Goal: Task Accomplishment & Management: Complete application form

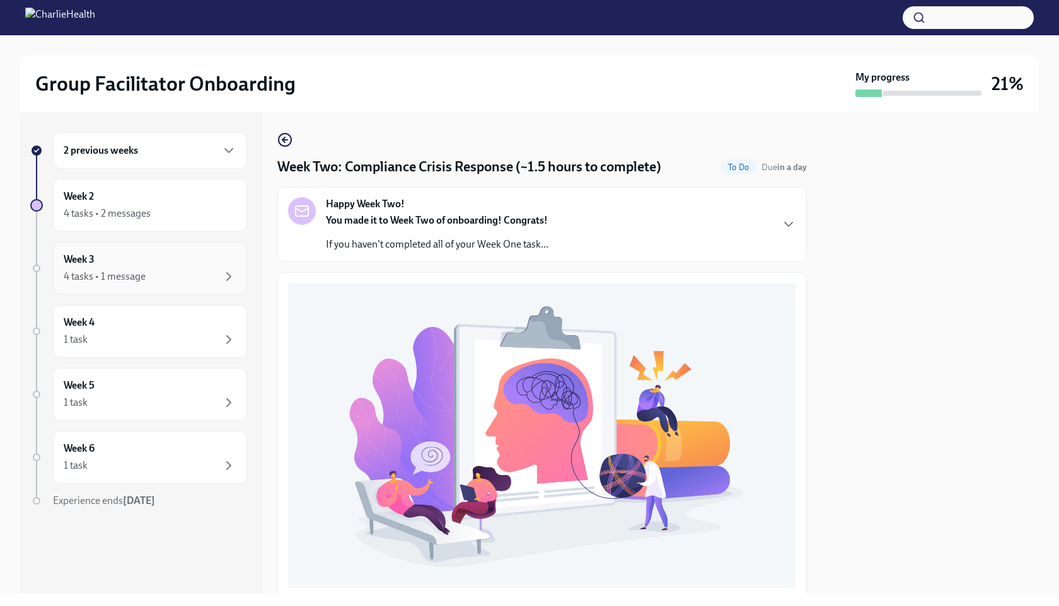
click at [217, 268] on div "Week 3 4 tasks • 1 message" at bounding box center [150, 269] width 173 height 32
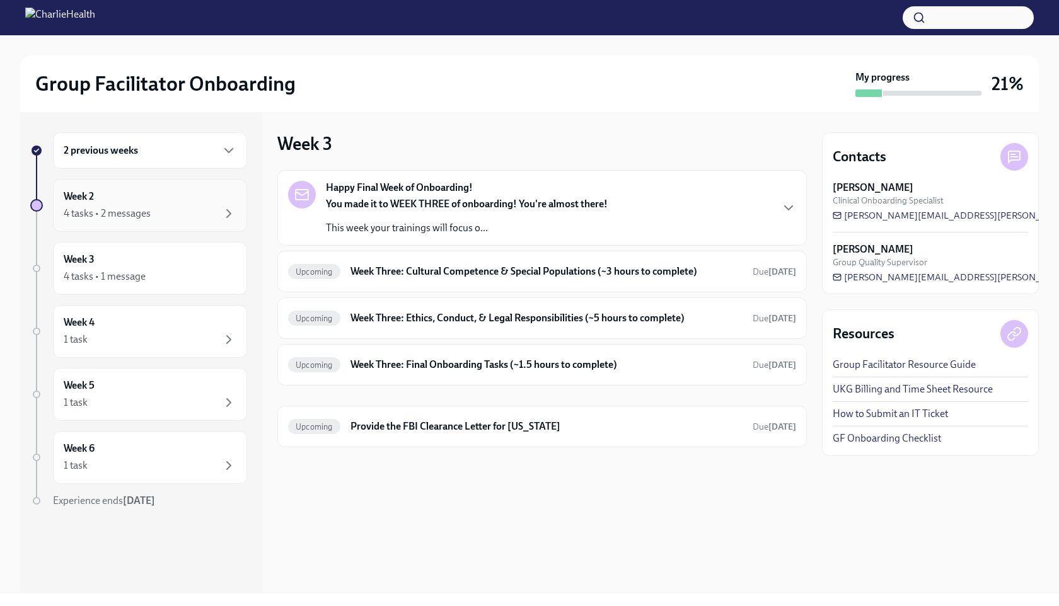
click at [180, 207] on div "4 tasks • 2 messages" at bounding box center [150, 213] width 173 height 15
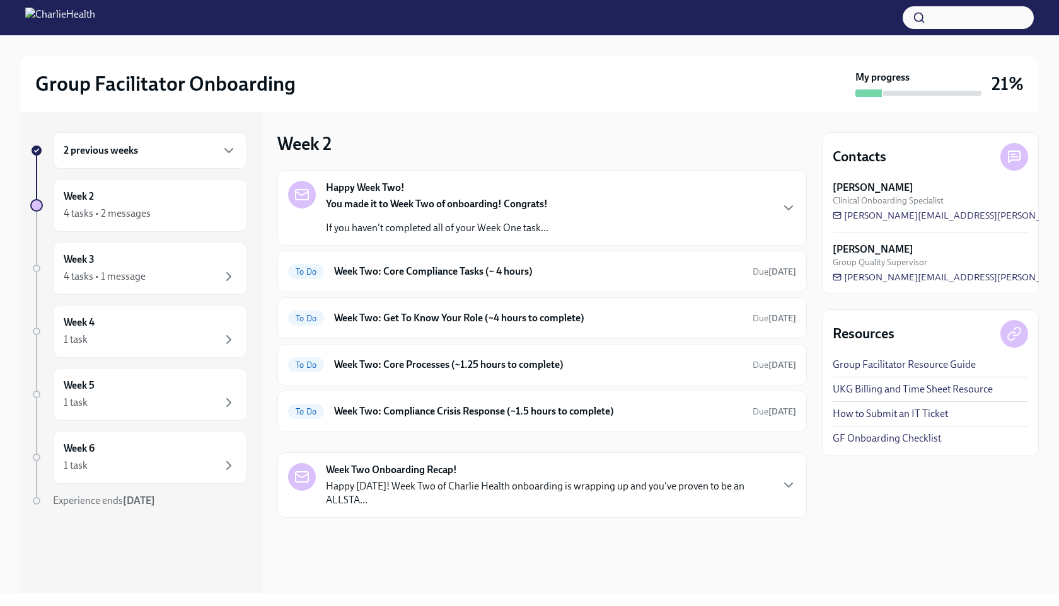
click at [437, 202] on strong "You made it to Week Two of onboarding! Congrats!" at bounding box center [437, 204] width 222 height 12
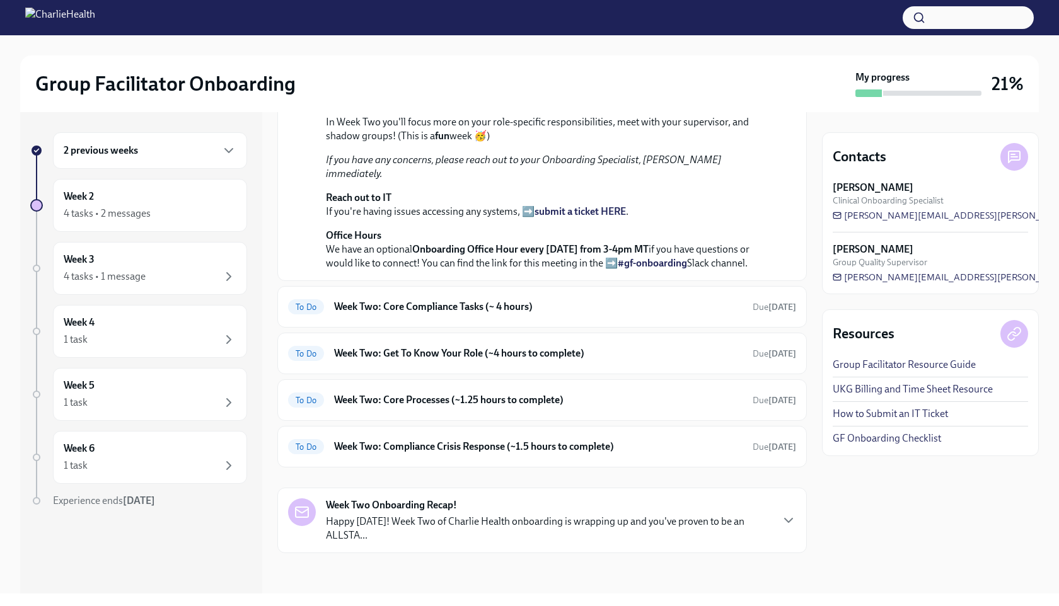
scroll to position [409, 0]
click at [423, 307] on h6 "Week Two: Core Compliance Tasks (~ 4 hours)" at bounding box center [538, 307] width 408 height 14
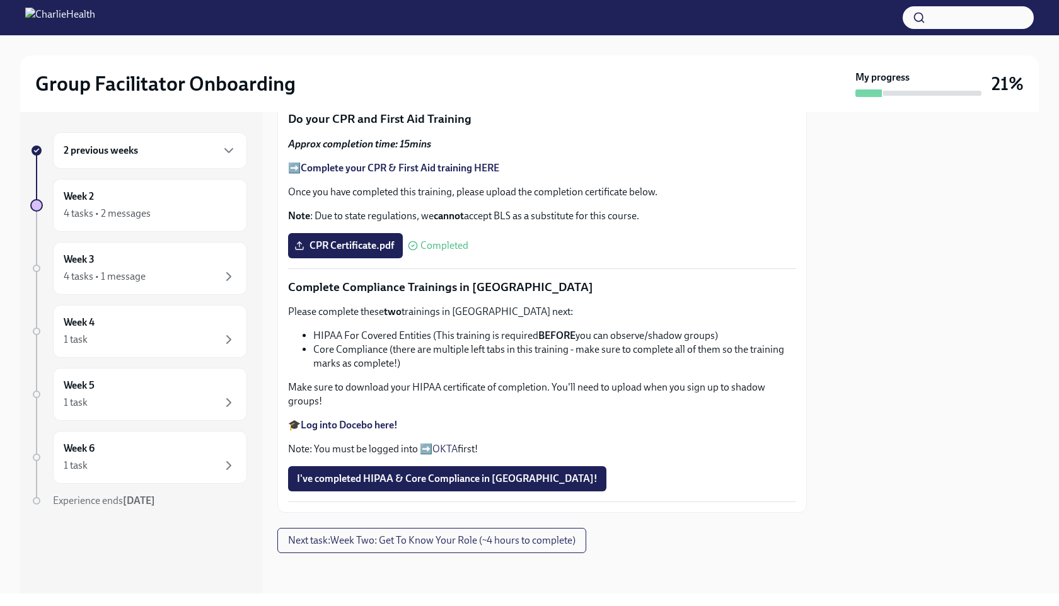
scroll to position [725, 0]
click at [418, 481] on span "I've completed HIPAA & Core Compliance in [GEOGRAPHIC_DATA]!" at bounding box center [447, 479] width 301 height 13
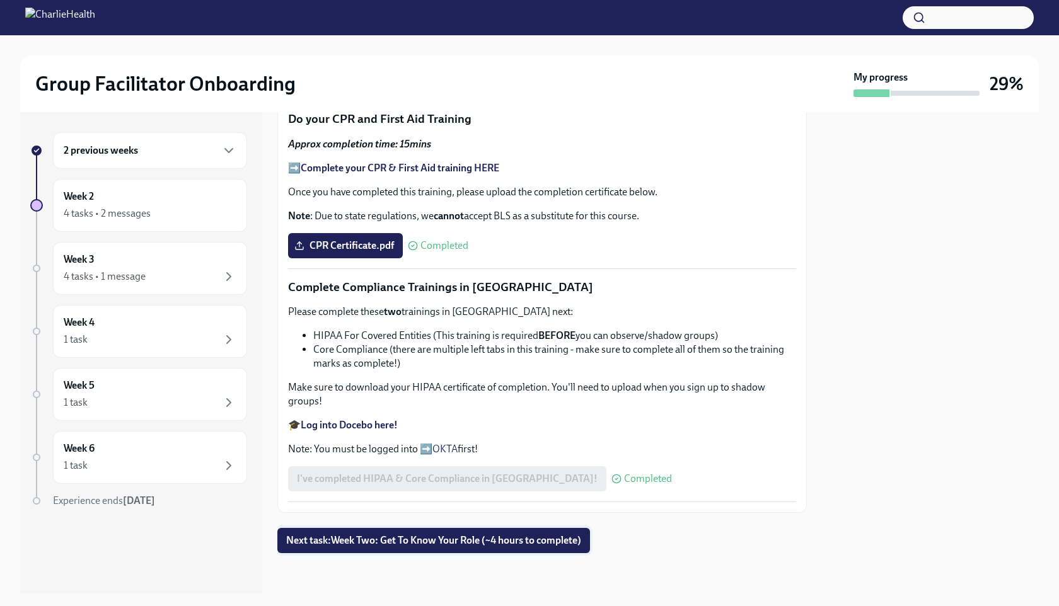
click at [343, 544] on span "Next task : Week Two: Get To Know Your Role (~4 hours to complete)" at bounding box center [433, 540] width 295 height 13
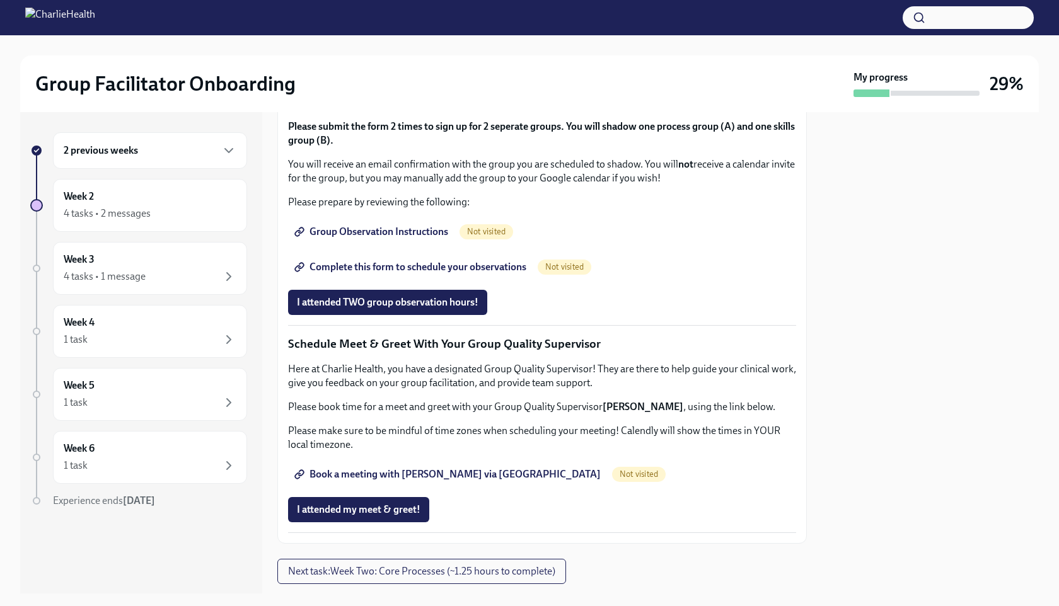
scroll to position [705, 0]
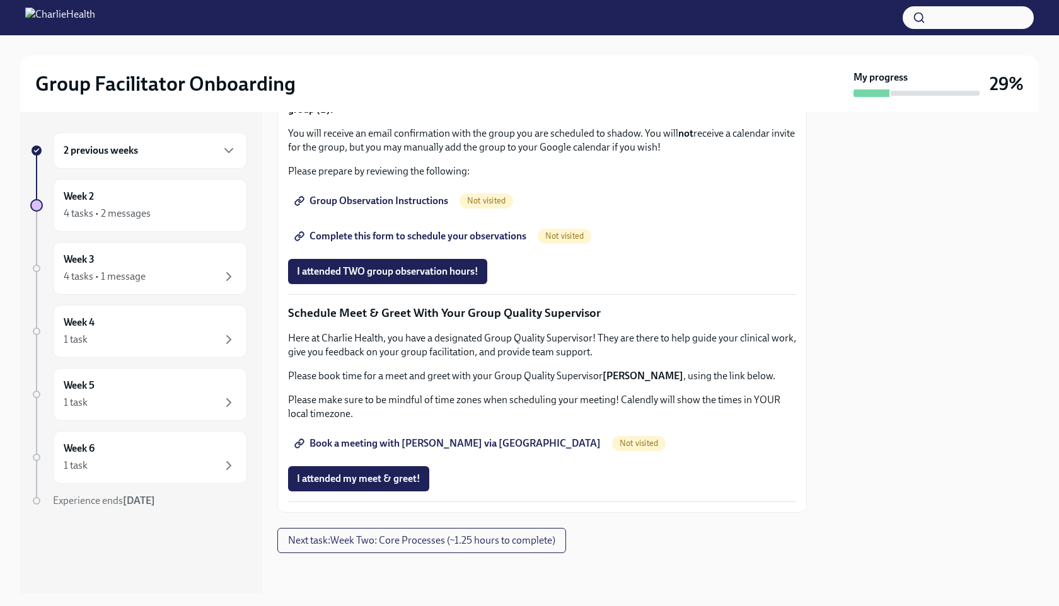
scroll to position [803, 0]
click at [103, 277] on div "4 tasks • 1 message" at bounding box center [105, 277] width 82 height 14
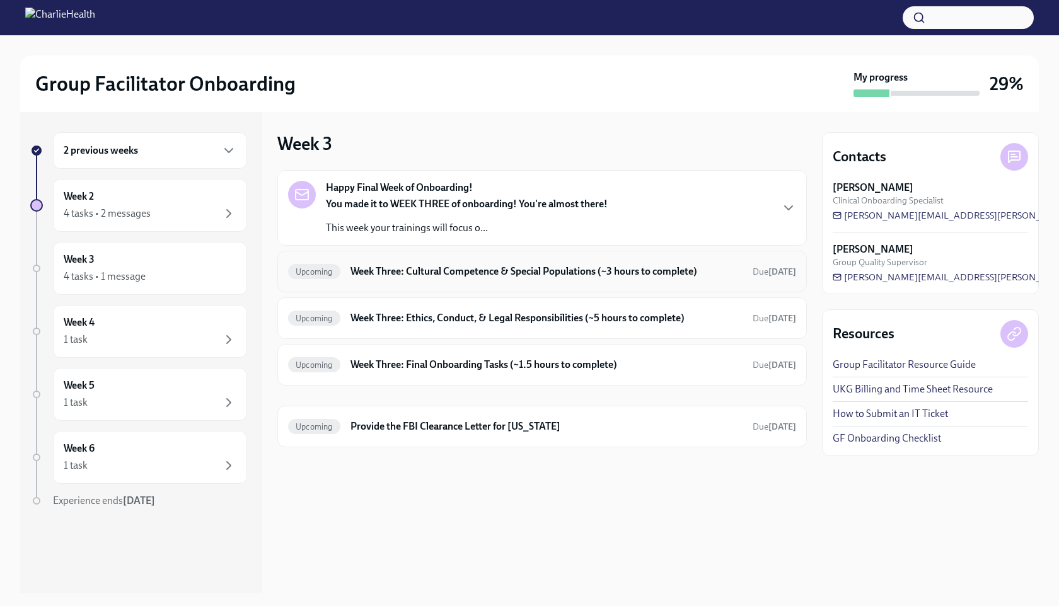
click at [389, 271] on h6 "Week Three: Cultural Competence & Special Populations (~3 hours to complete)" at bounding box center [546, 272] width 392 height 14
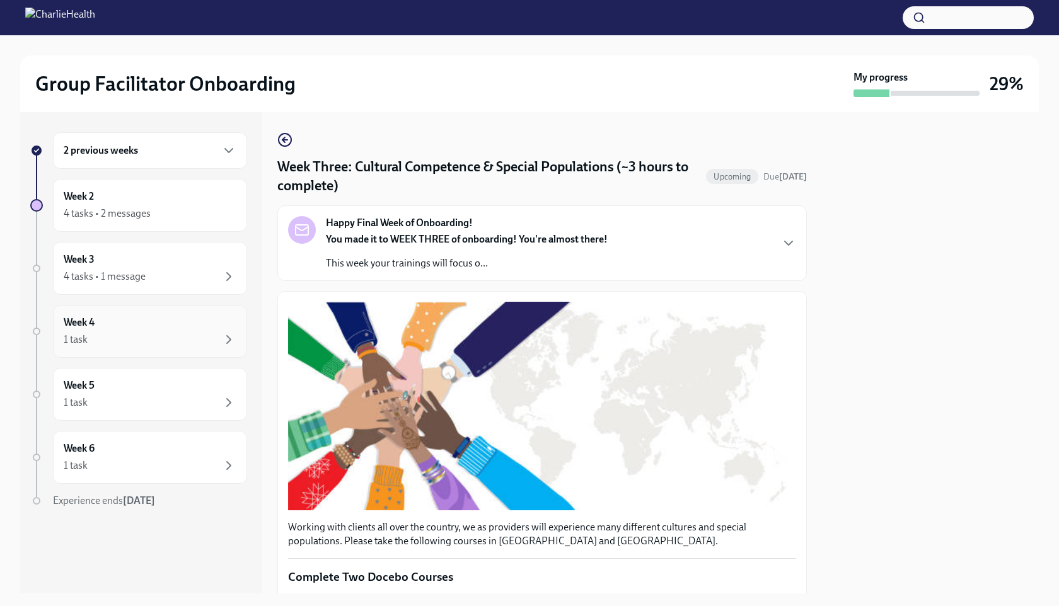
click at [129, 339] on div "1 task" at bounding box center [150, 339] width 173 height 15
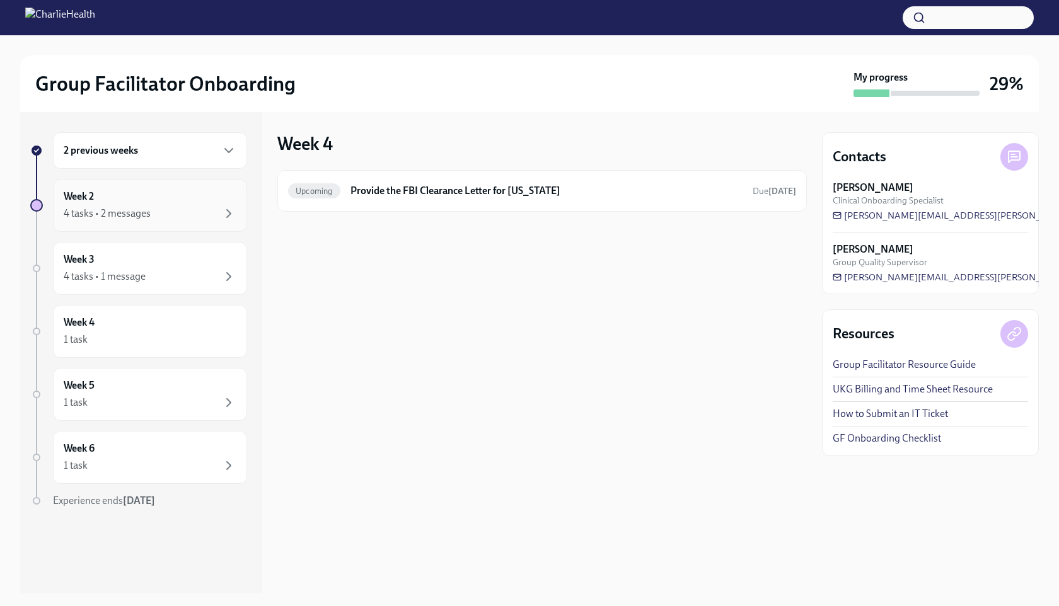
click at [126, 198] on div "Week 2 4 tasks • 2 messages" at bounding box center [150, 206] width 173 height 32
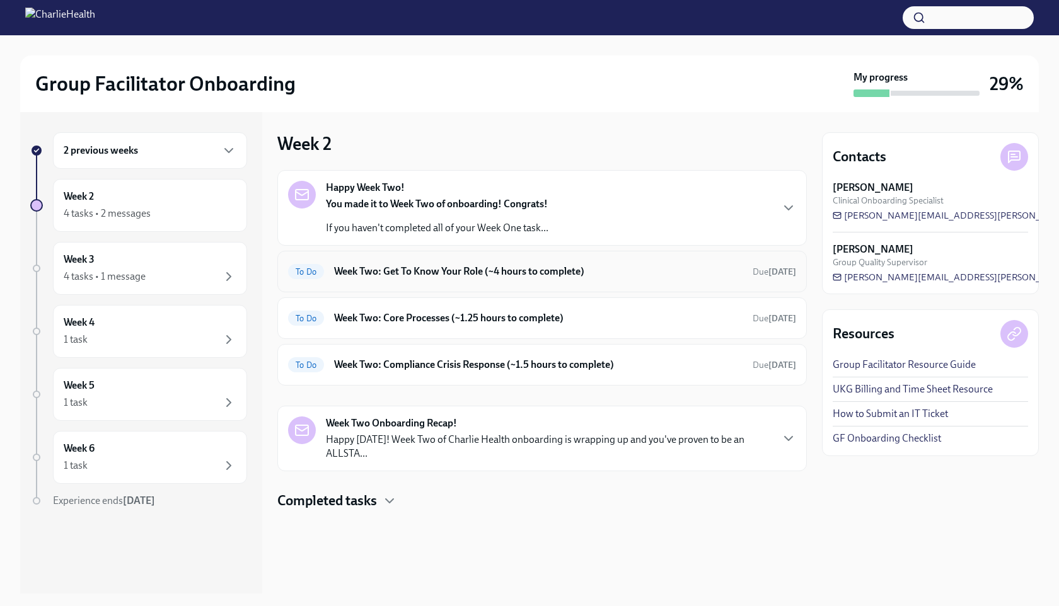
click at [445, 267] on h6 "Week Two: Get To Know Your Role (~4 hours to complete)" at bounding box center [538, 272] width 408 height 14
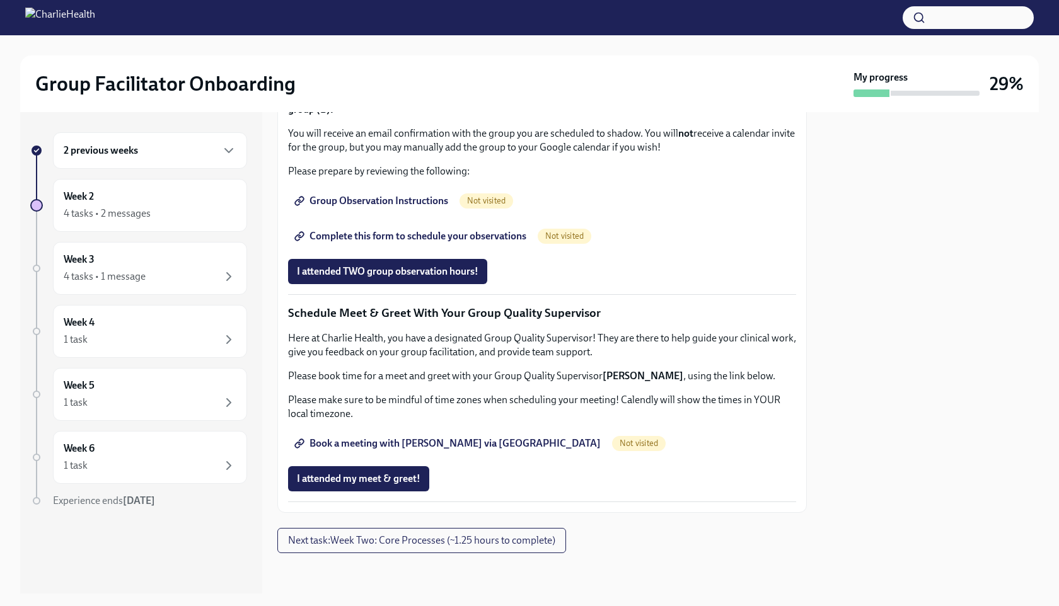
scroll to position [994, 0]
click at [388, 207] on span "Group Observation Instructions" at bounding box center [372, 201] width 151 height 13
click at [389, 236] on span "Complete this form to schedule your observations" at bounding box center [411, 236] width 229 height 13
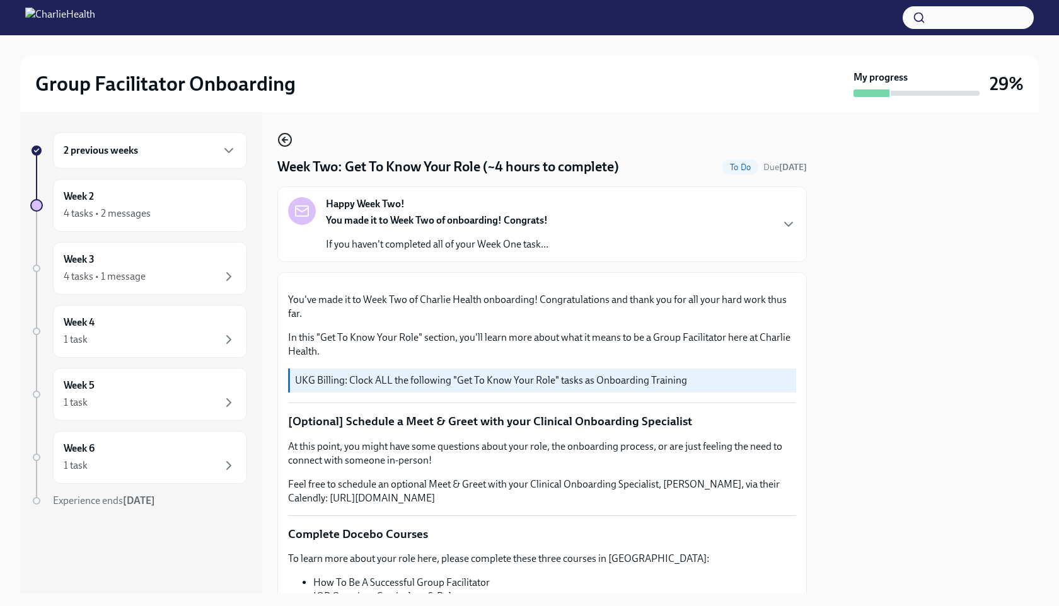
click at [285, 144] on icon "button" at bounding box center [284, 139] width 15 height 15
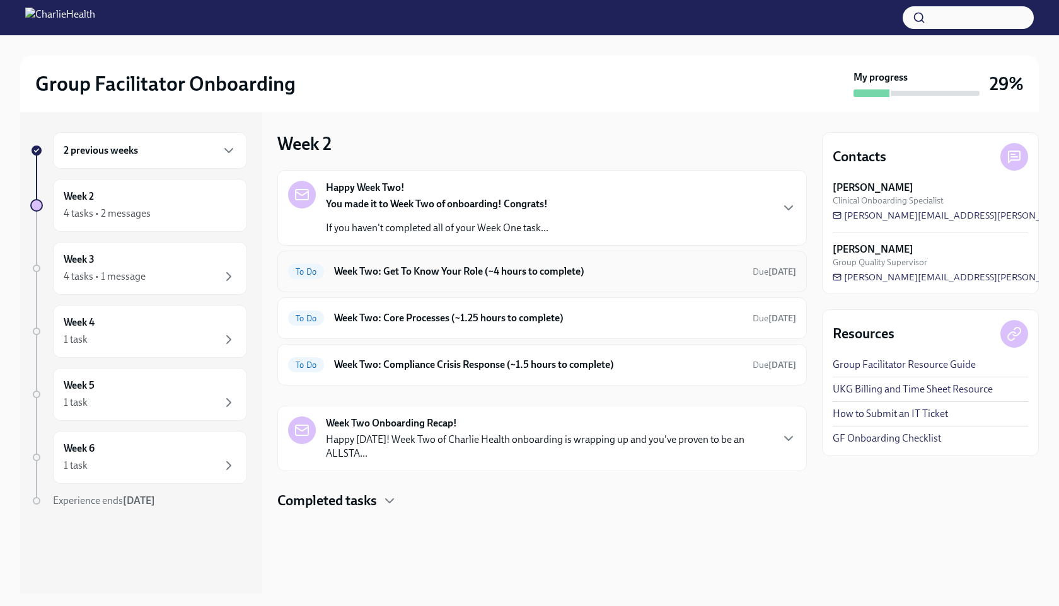
click at [461, 272] on h6 "Week Two: Get To Know Your Role (~4 hours to complete)" at bounding box center [538, 272] width 408 height 14
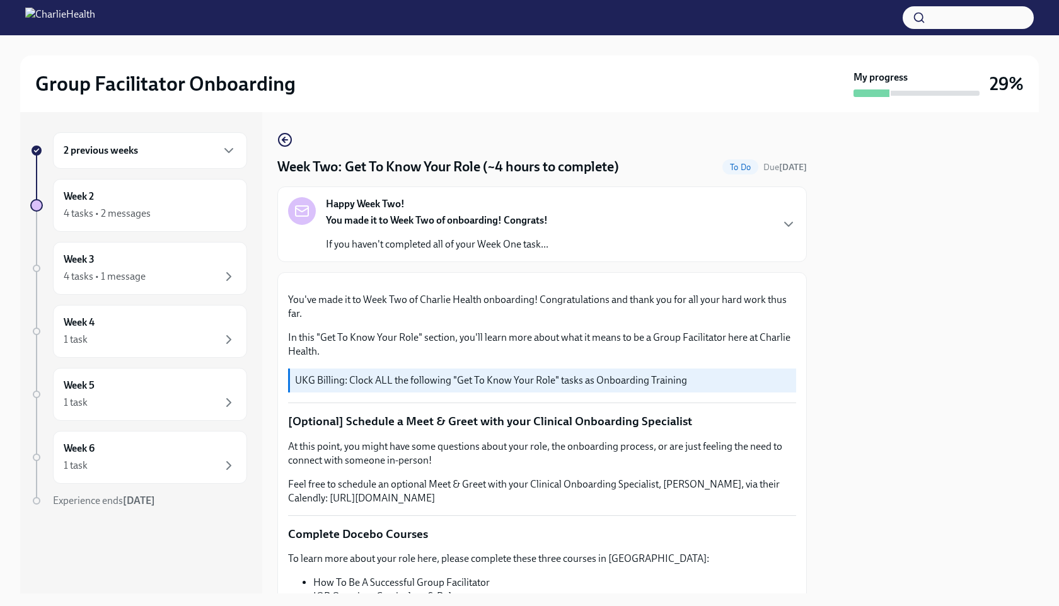
click at [620, 227] on div "Happy Week Two! You made it to Week Two of onboarding! Congrats! If you haven't…" at bounding box center [542, 224] width 508 height 54
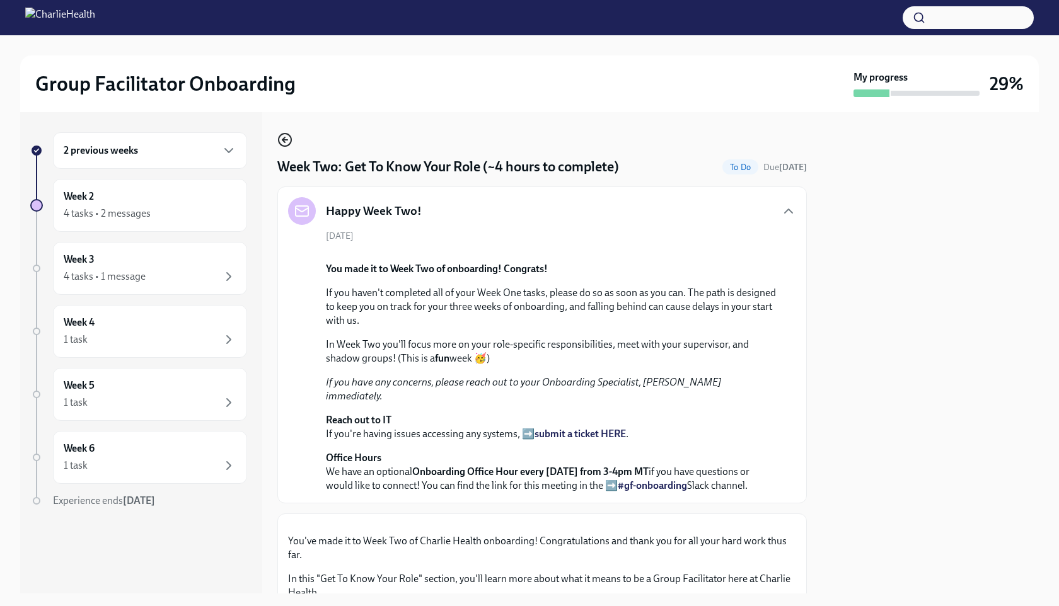
click at [283, 135] on icon "button" at bounding box center [284, 139] width 15 height 15
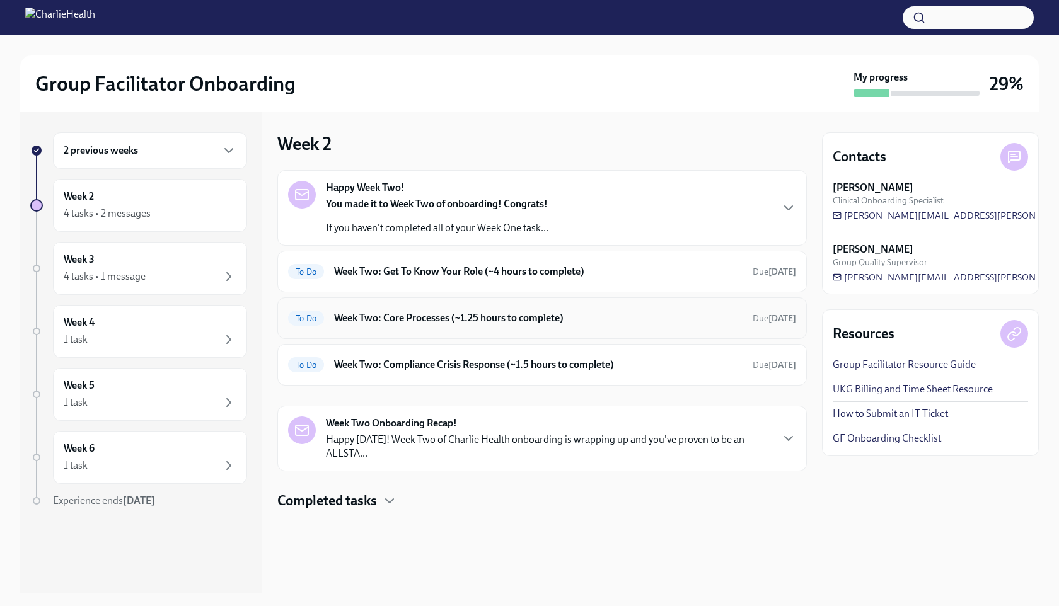
click at [391, 315] on h6 "Week Two: Core Processes (~1.25 hours to complete)" at bounding box center [538, 318] width 408 height 14
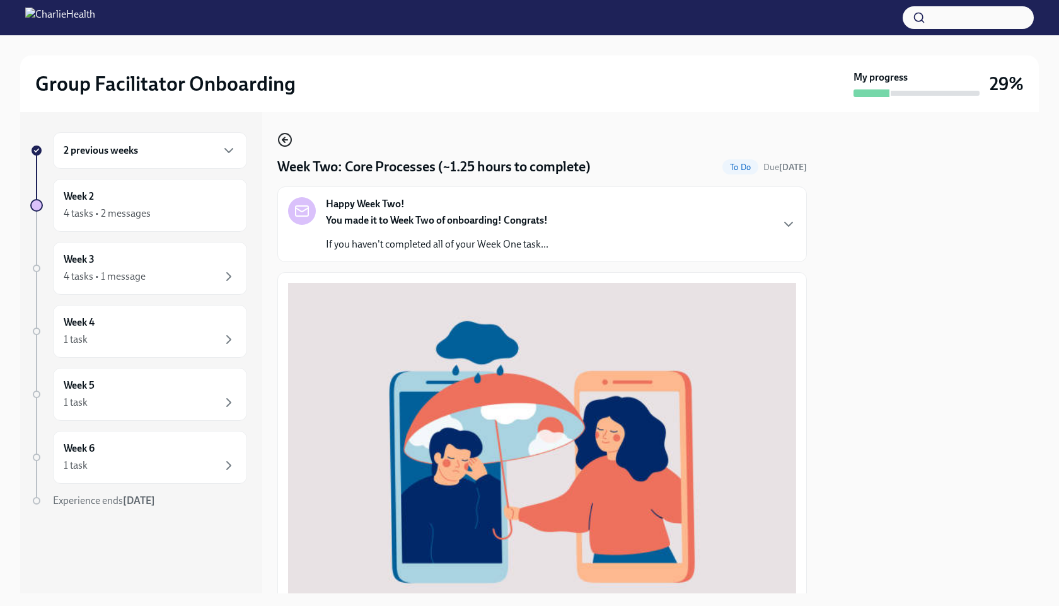
click at [288, 146] on circle "button" at bounding box center [284, 140] width 13 height 13
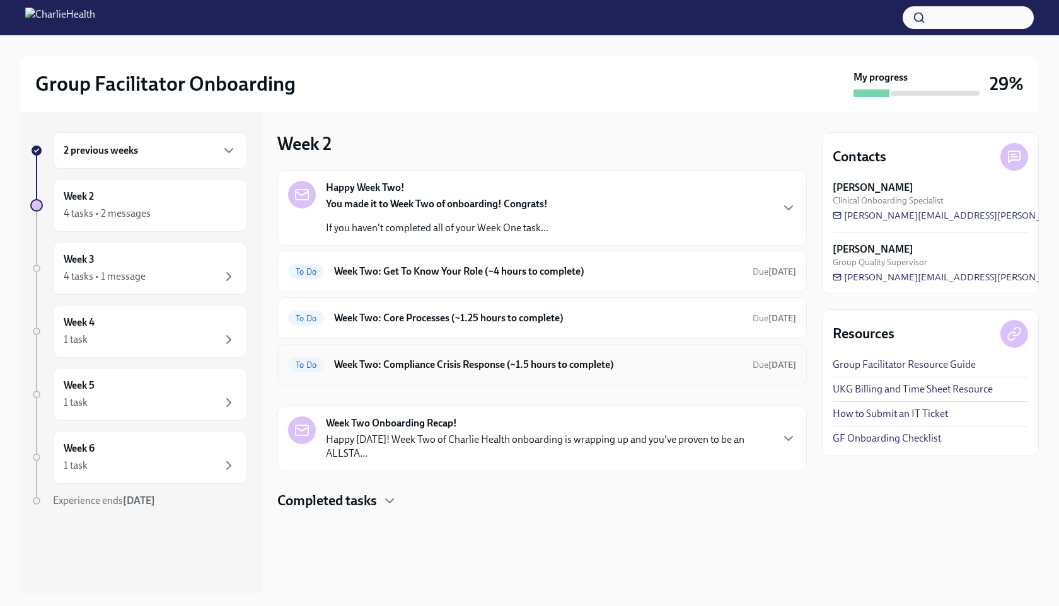
click at [367, 365] on h6 "Week Two: Compliance Crisis Response (~1.5 hours to complete)" at bounding box center [538, 365] width 408 height 14
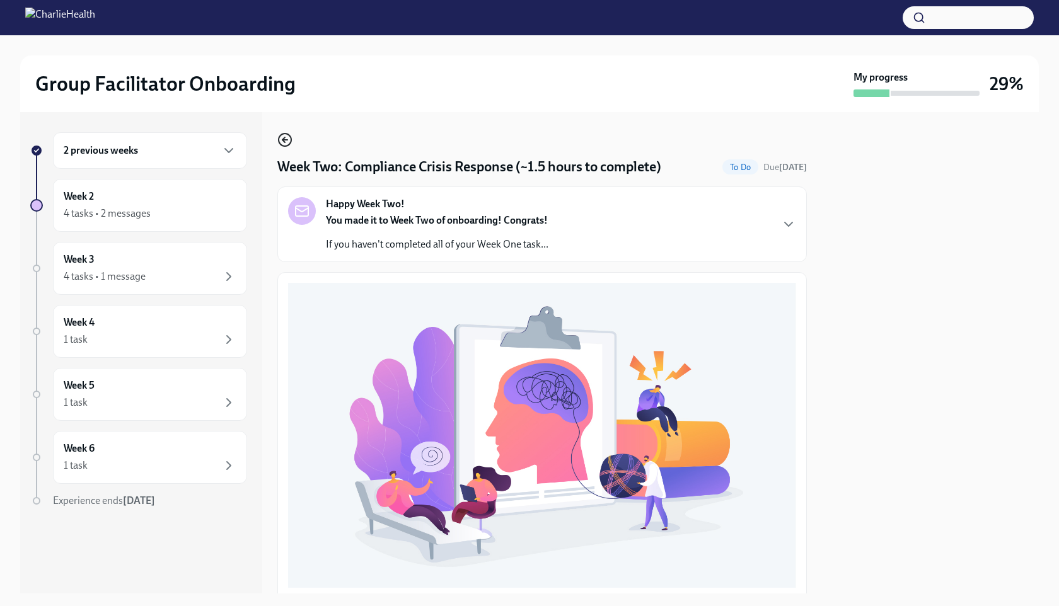
click at [287, 145] on icon "button" at bounding box center [284, 139] width 15 height 15
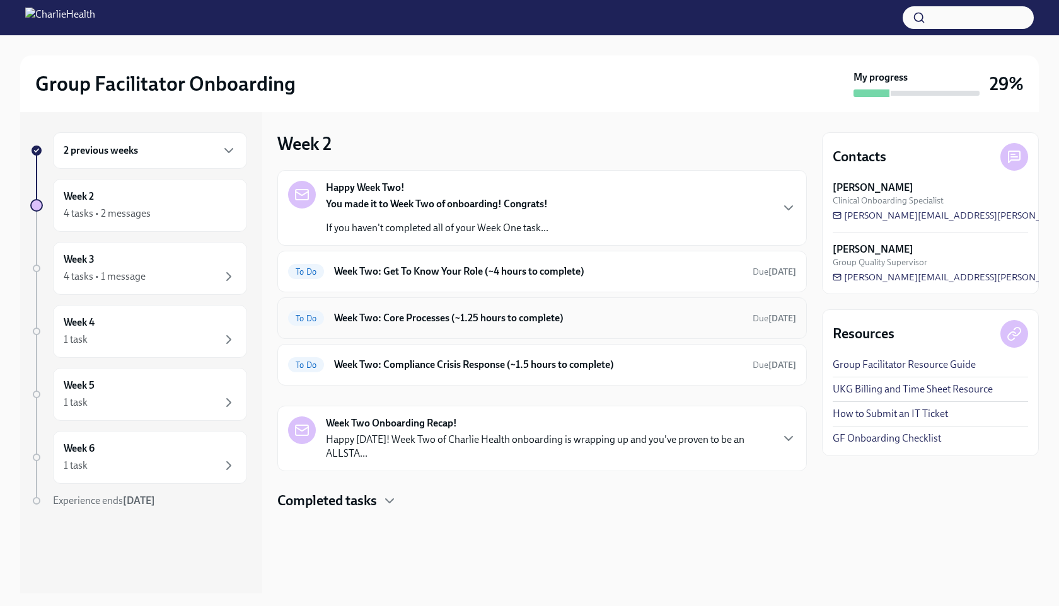
click at [389, 318] on h6 "Week Two: Core Processes (~1.25 hours to complete)" at bounding box center [538, 318] width 408 height 14
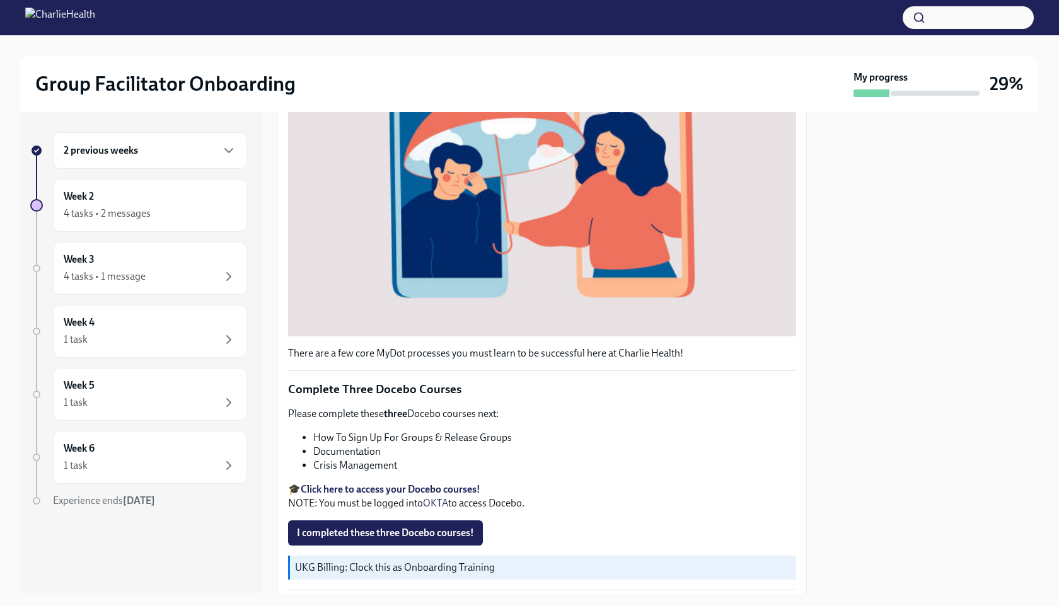
scroll to position [287, 0]
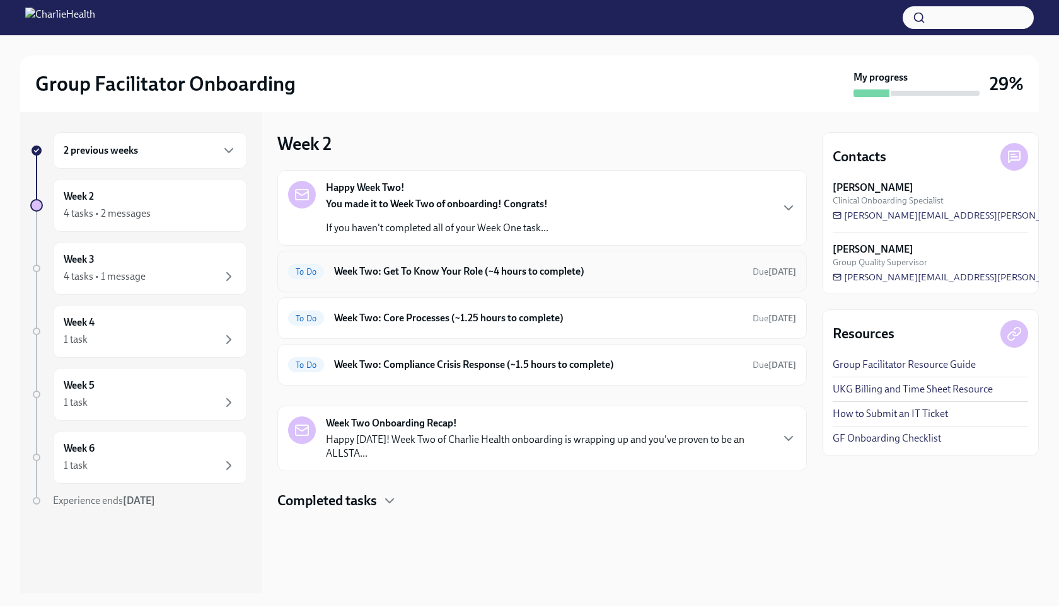
click at [432, 263] on div "To Do Week Two: Get To Know Your Role (~4 hours to complete) Due [DATE]" at bounding box center [542, 271] width 508 height 20
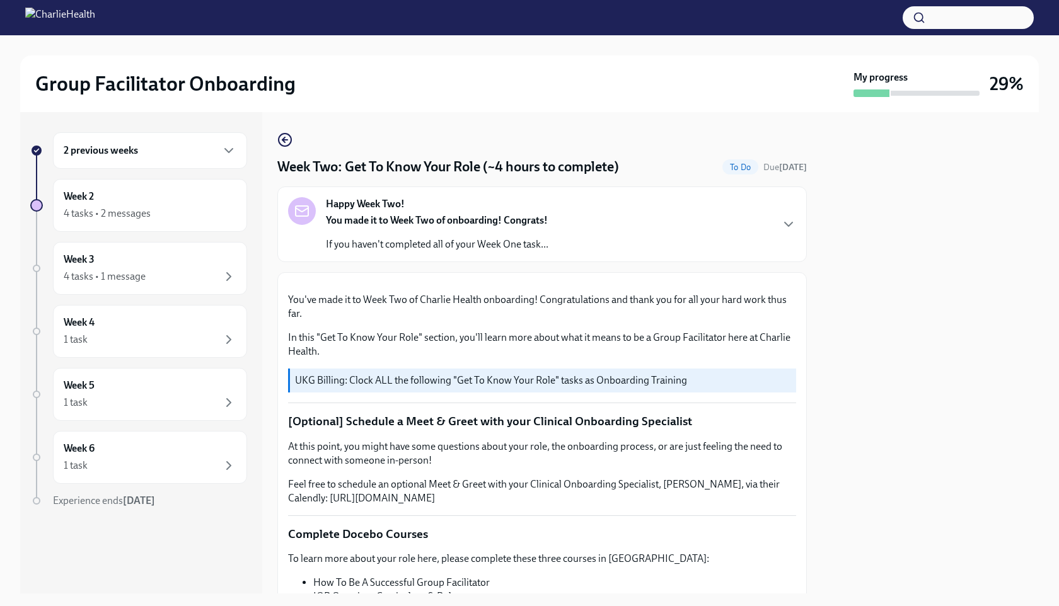
click at [417, 215] on strong "You made it to Week Two of onboarding! Congrats!" at bounding box center [437, 220] width 222 height 12
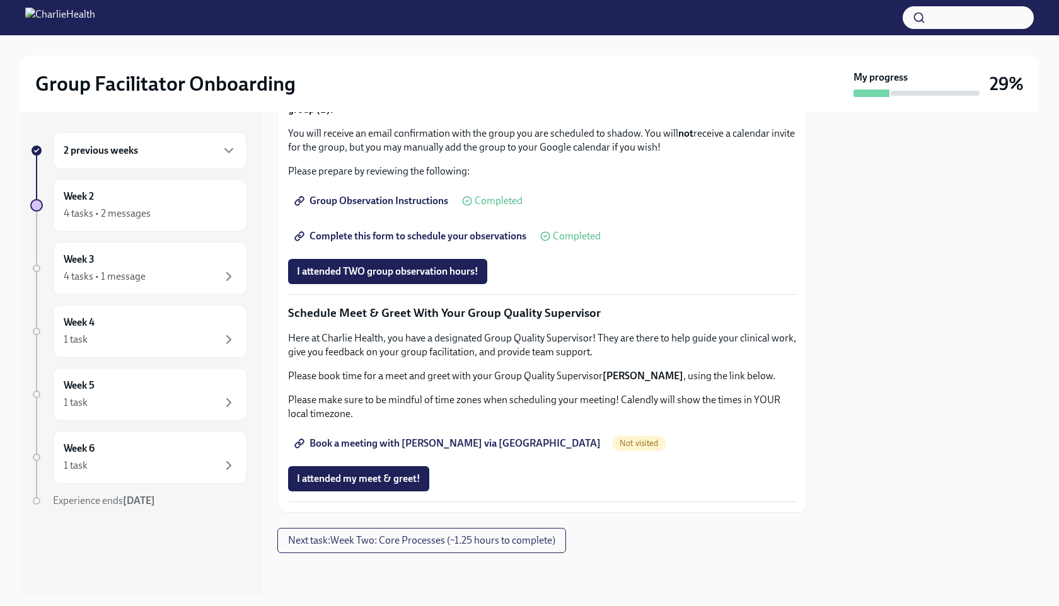
scroll to position [1560, 0]
click at [405, 441] on span "Book a meeting with [PERSON_NAME] via [GEOGRAPHIC_DATA]" at bounding box center [449, 443] width 304 height 13
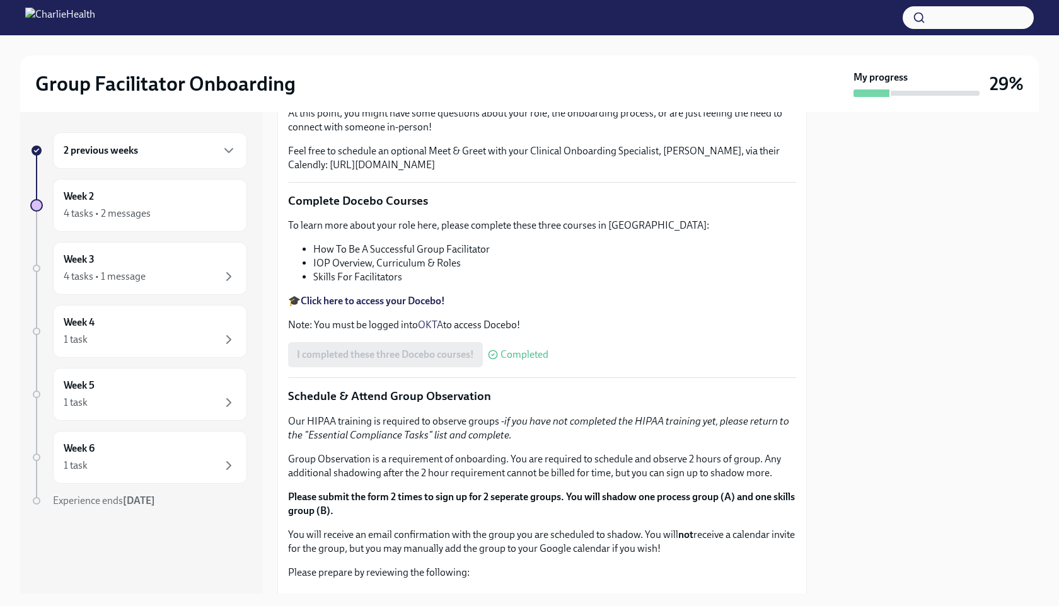
scroll to position [1115, 0]
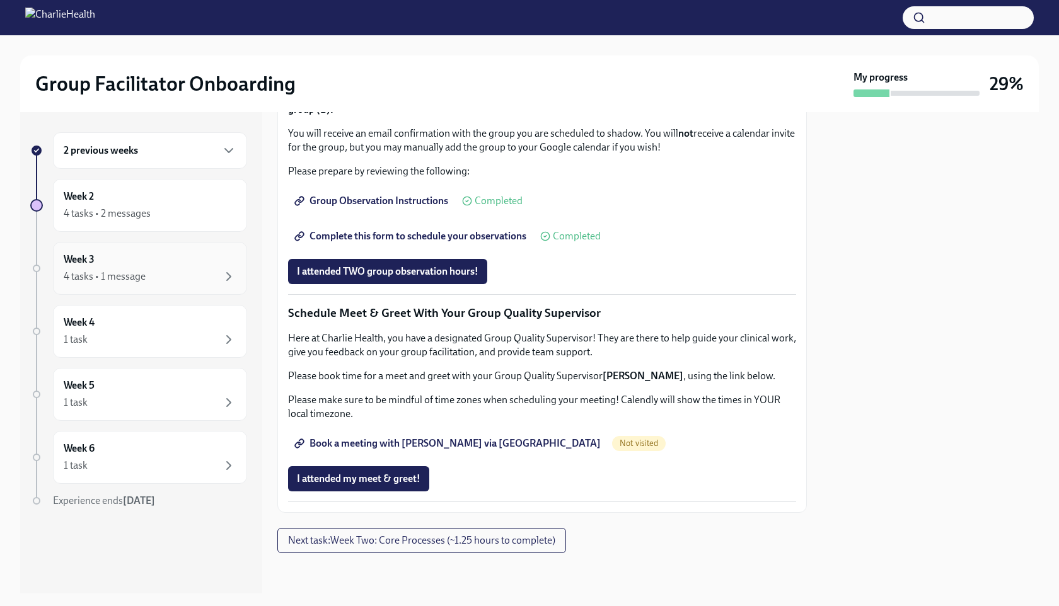
click at [79, 261] on h6 "Week 3" at bounding box center [79, 260] width 31 height 14
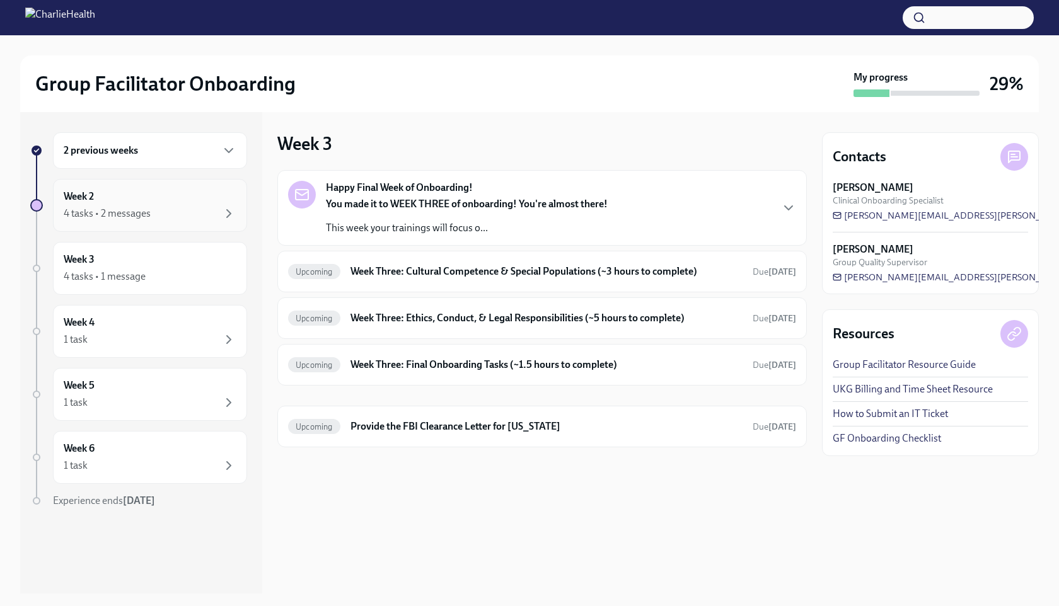
click at [112, 206] on div "4 tasks • 2 messages" at bounding box center [150, 213] width 173 height 15
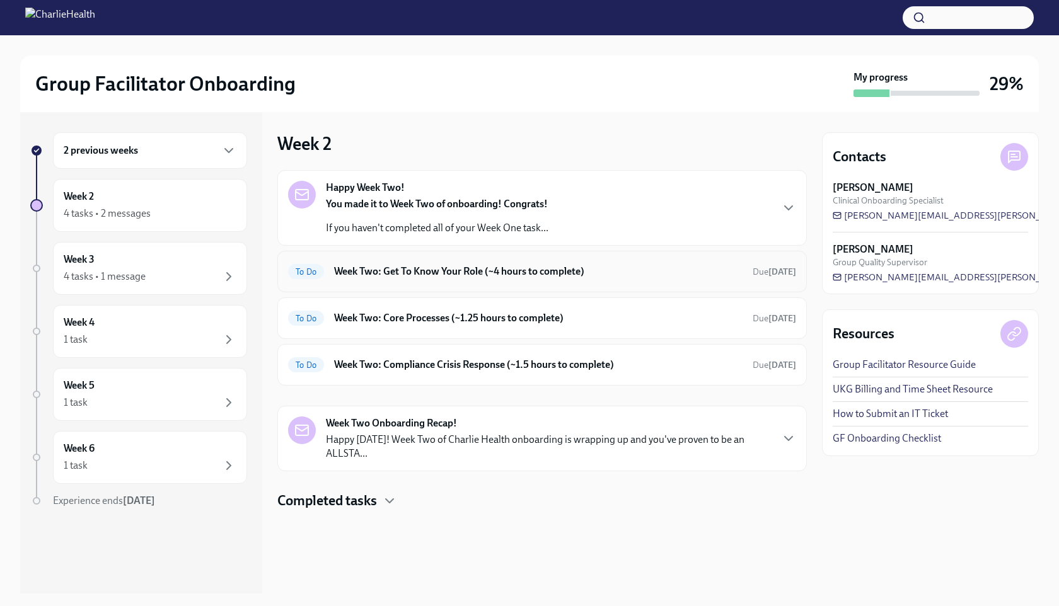
click at [398, 273] on h6 "Week Two: Get To Know Your Role (~4 hours to complete)" at bounding box center [538, 272] width 408 height 14
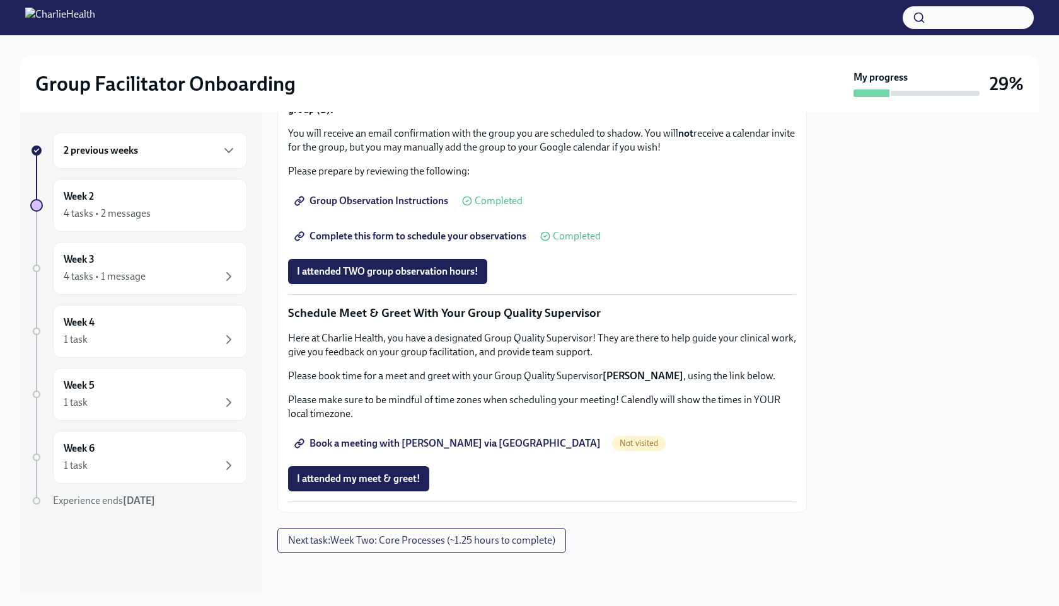
scroll to position [1115, 0]
click at [159, 215] on div "4 tasks • 2 messages" at bounding box center [150, 213] width 173 height 15
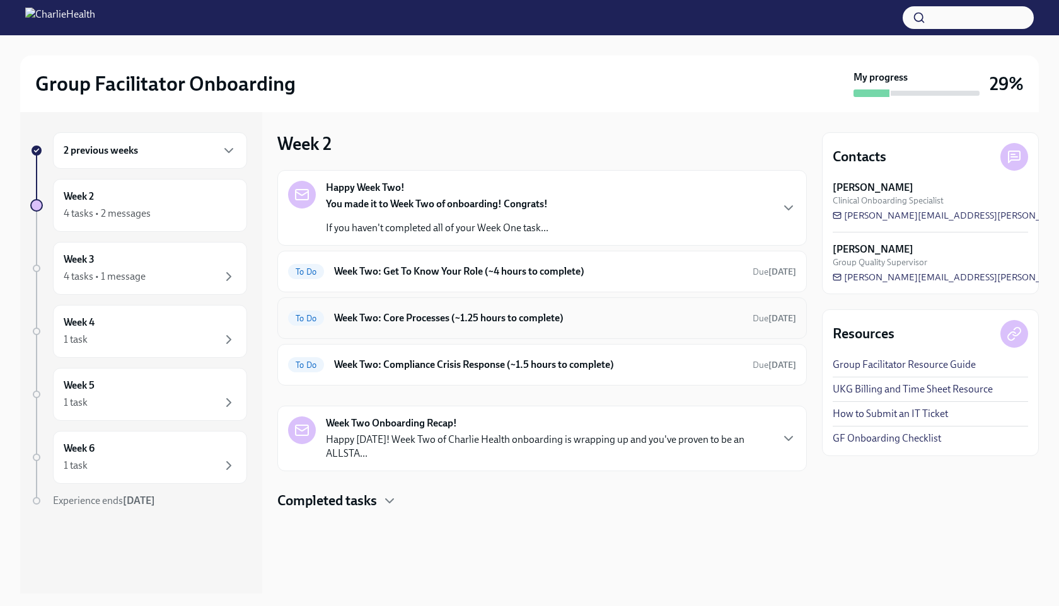
click at [413, 321] on h6 "Week Two: Core Processes (~1.25 hours to complete)" at bounding box center [538, 318] width 408 height 14
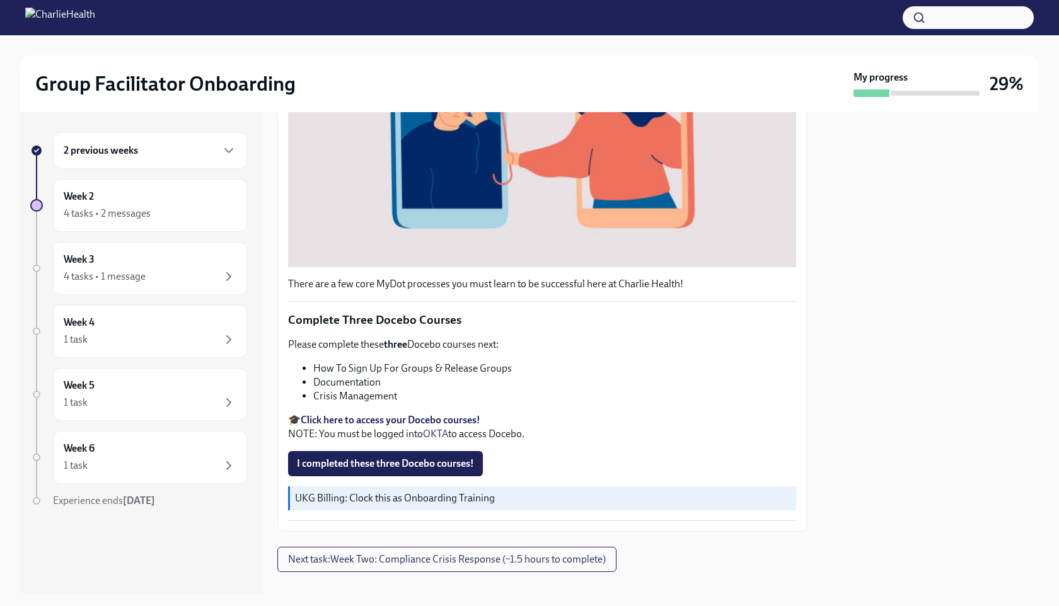
scroll to position [353, 0]
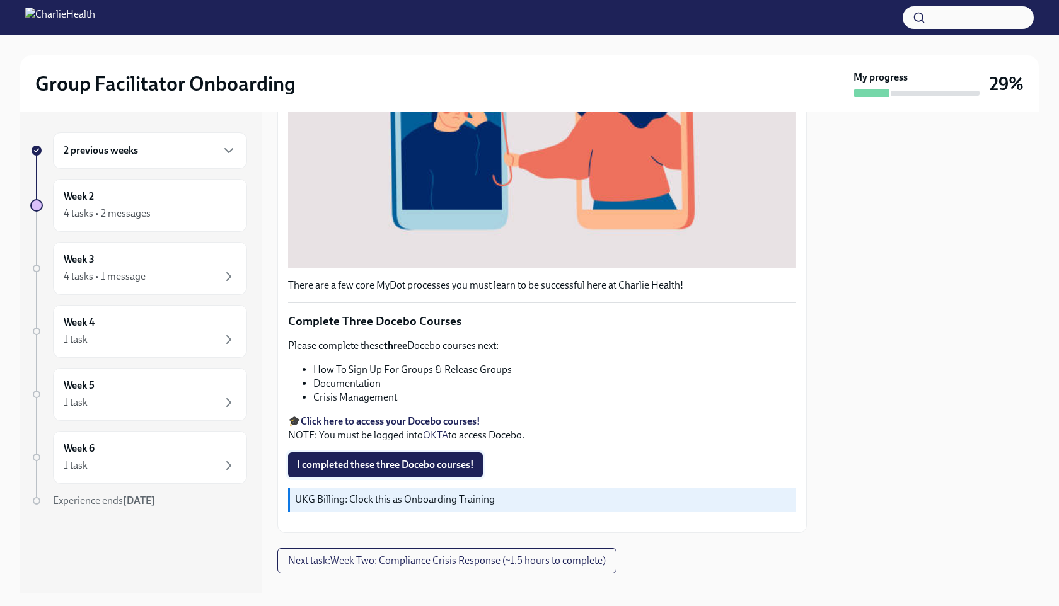
click at [371, 466] on span "I completed these three Docebo courses!" at bounding box center [385, 465] width 177 height 13
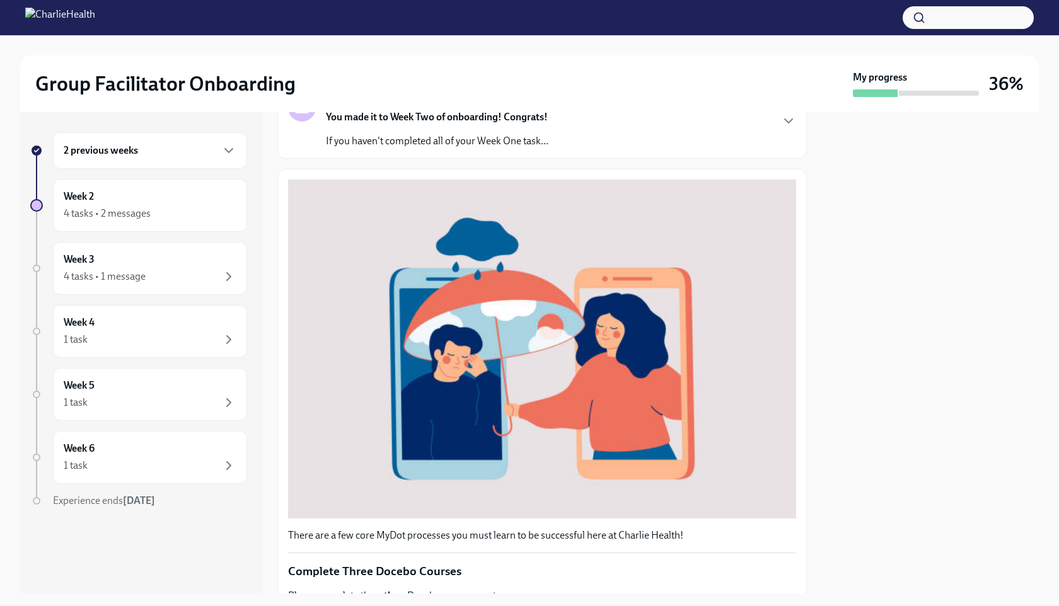
scroll to position [0, 0]
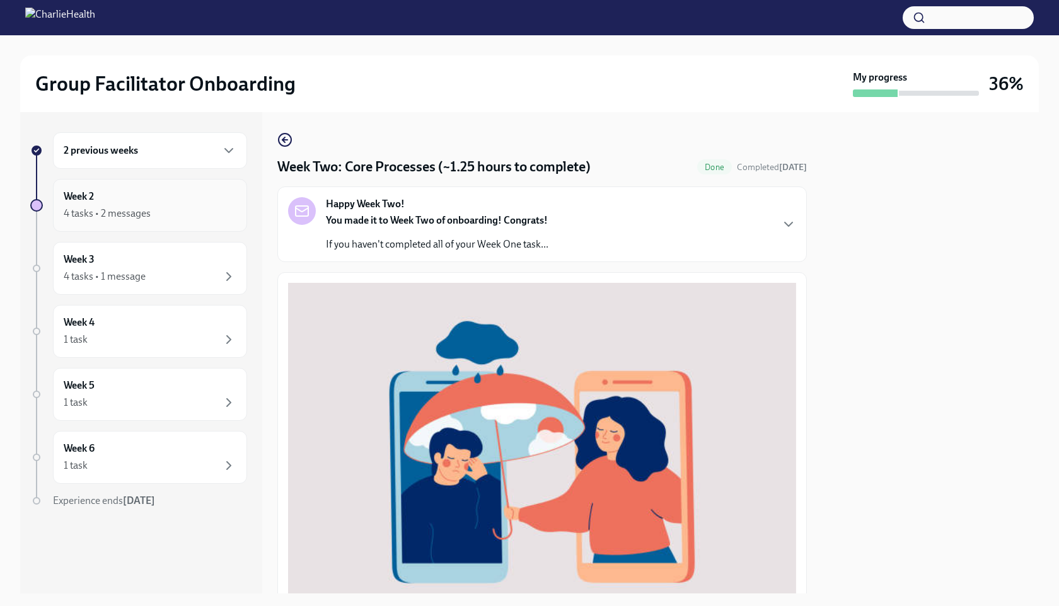
click at [135, 202] on div "Week 2 4 tasks • 2 messages" at bounding box center [150, 206] width 173 height 32
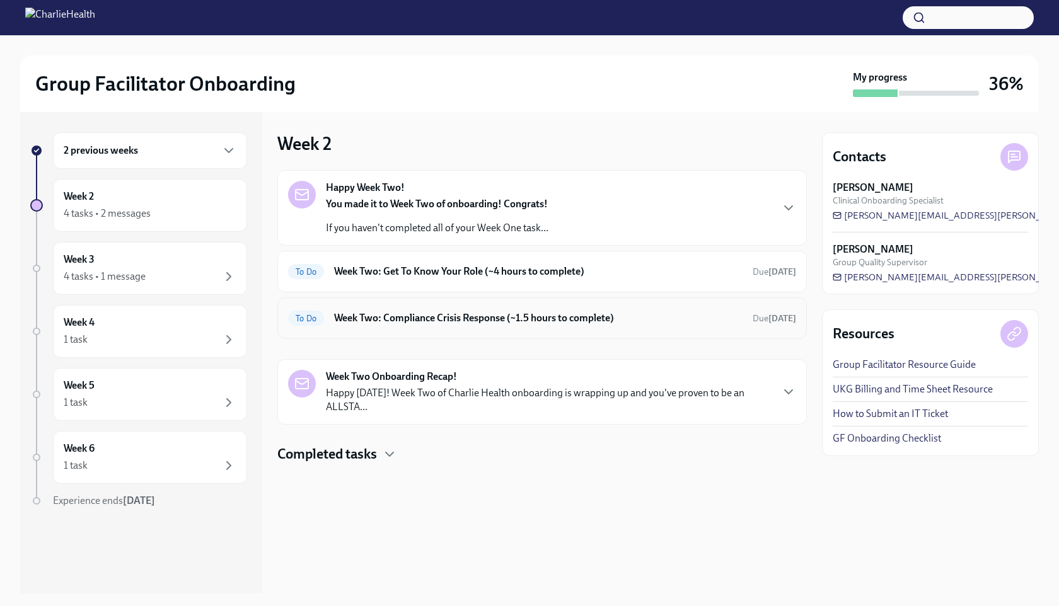
click at [455, 312] on h6 "Week Two: Compliance Crisis Response (~1.5 hours to complete)" at bounding box center [538, 318] width 408 height 14
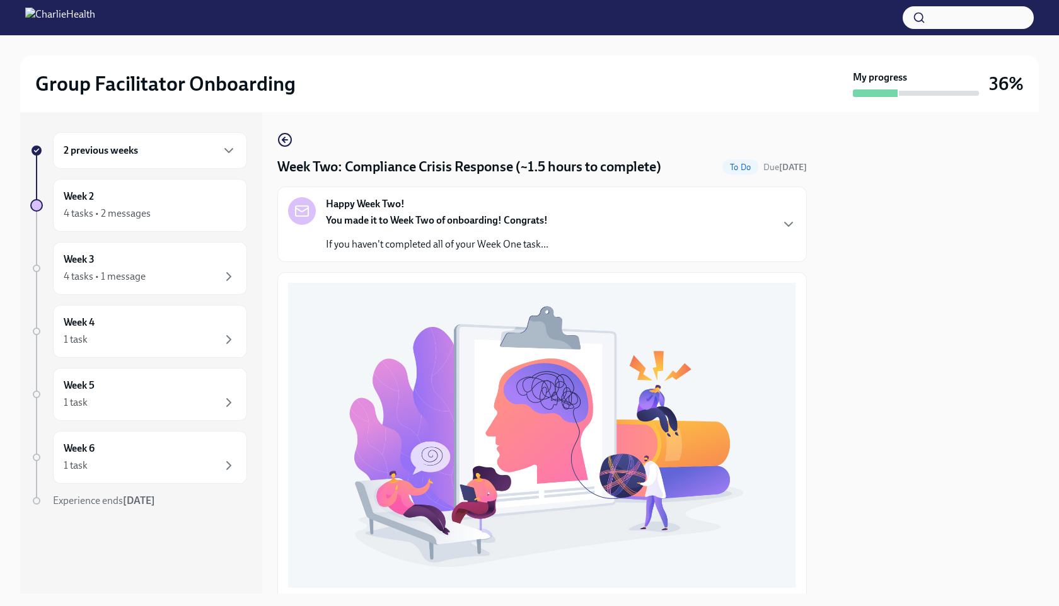
scroll to position [328, 0]
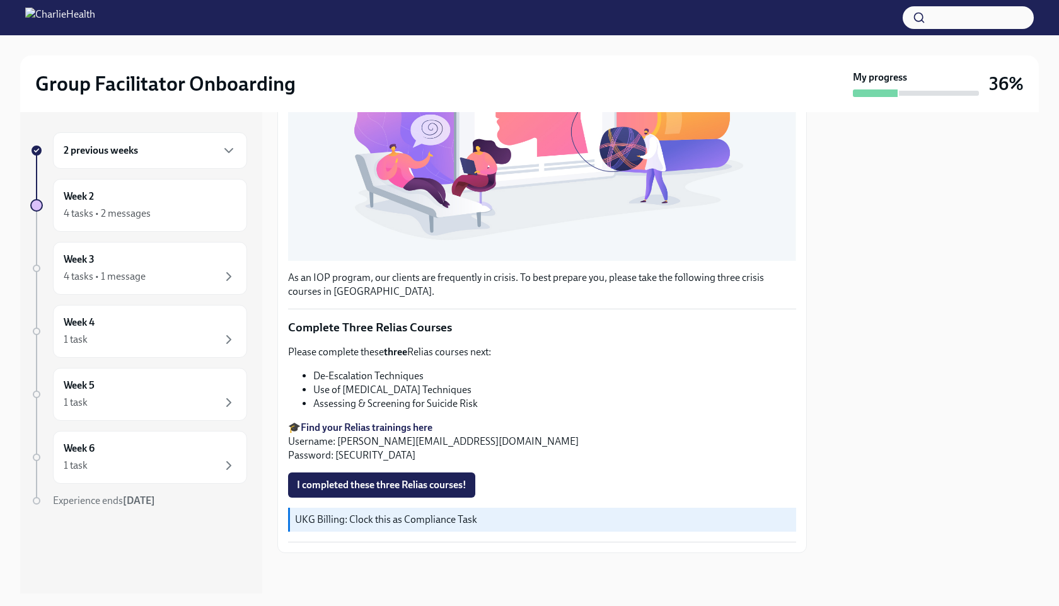
click at [364, 427] on strong "Find your Relias trainings here" at bounding box center [367, 428] width 132 height 12
click at [366, 490] on span "I completed these three Relias courses!" at bounding box center [381, 485] width 169 height 13
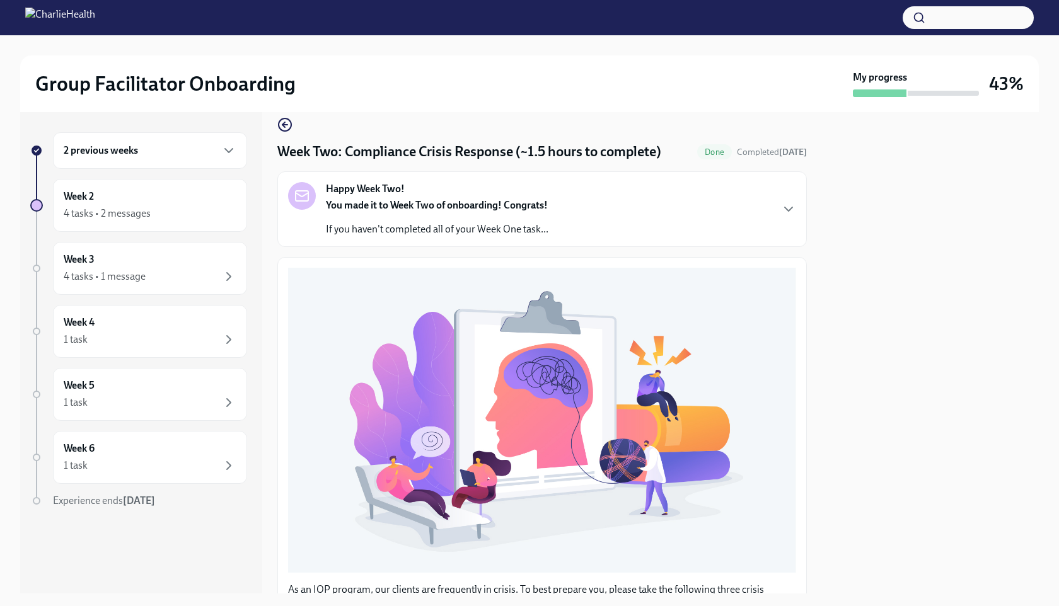
scroll to position [0, 0]
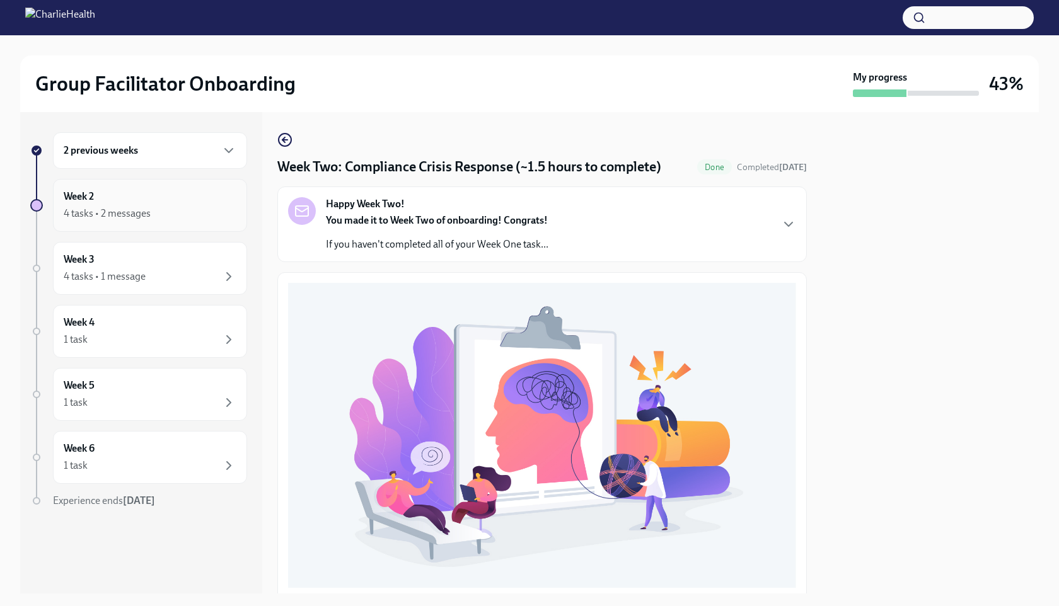
click at [124, 207] on div "4 tasks • 2 messages" at bounding box center [107, 214] width 87 height 14
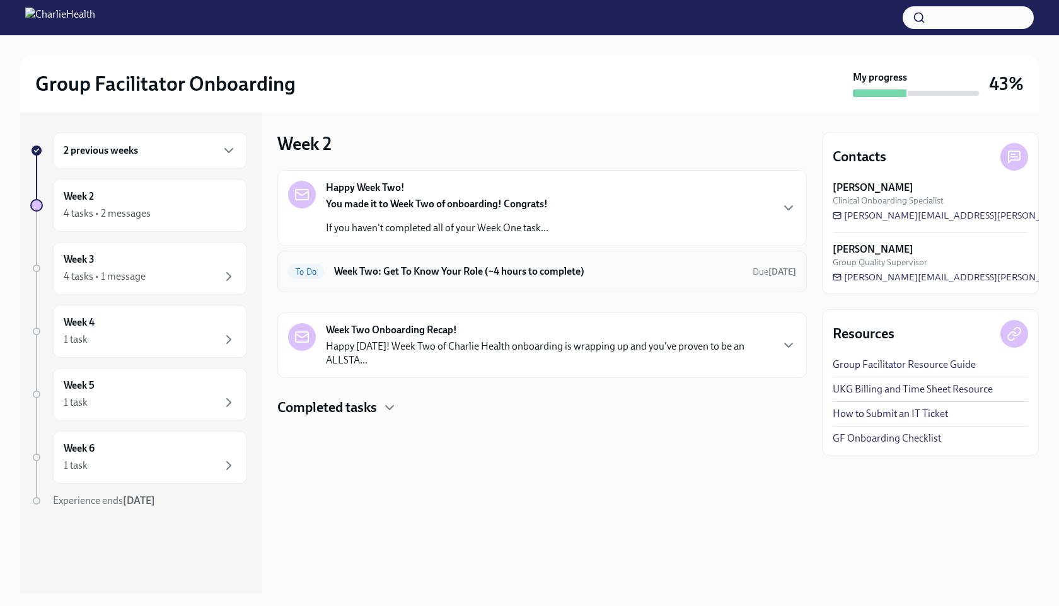
click at [437, 278] on div "To Do Week Two: Get To Know Your Role (~4 hours to complete) Due [DATE]" at bounding box center [542, 271] width 508 height 20
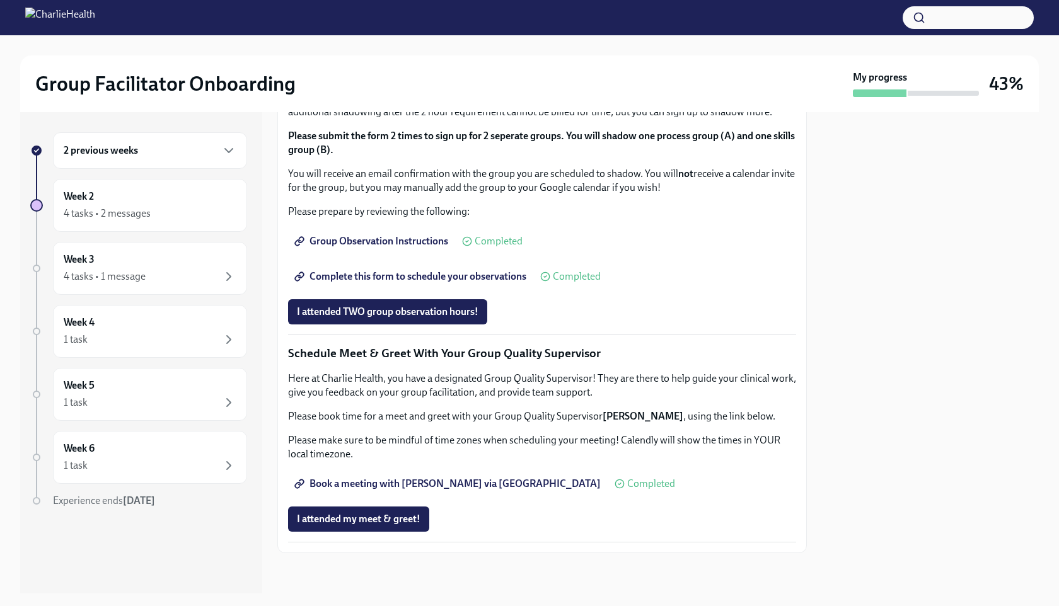
scroll to position [938, 0]
